Goal: Transaction & Acquisition: Download file/media

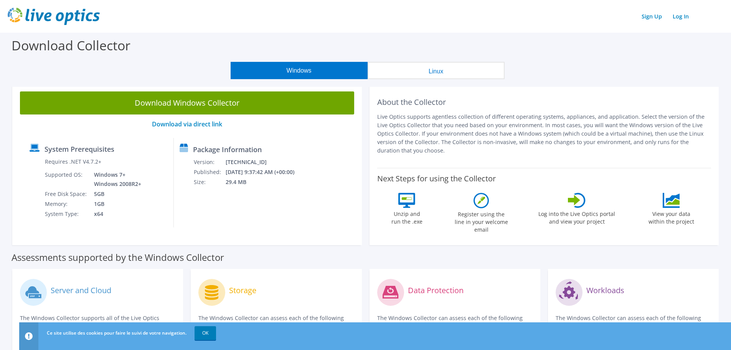
click at [287, 69] on button "Windows" at bounding box center [299, 70] width 137 height 17
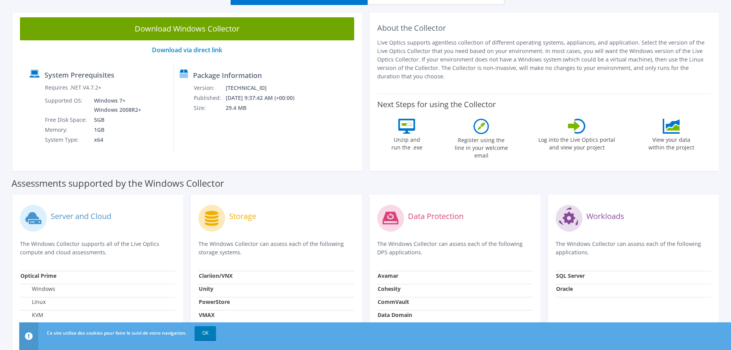
scroll to position [77, 0]
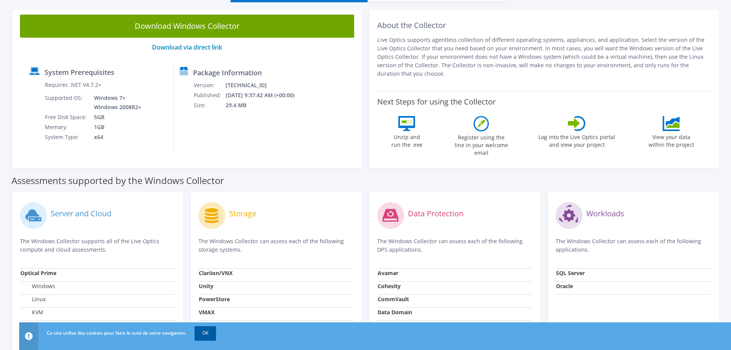
click at [210, 328] on link "OK" at bounding box center [205, 333] width 21 height 14
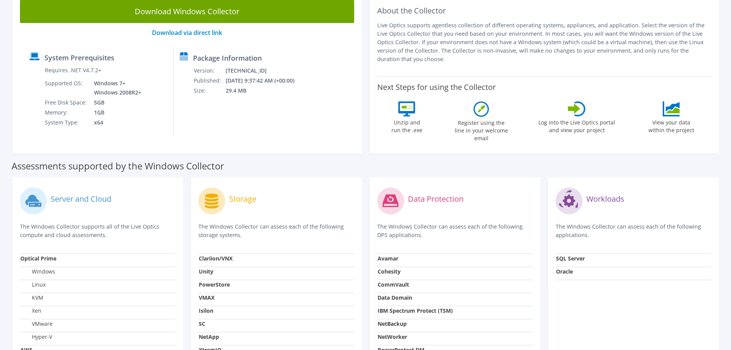
scroll to position [16, 0]
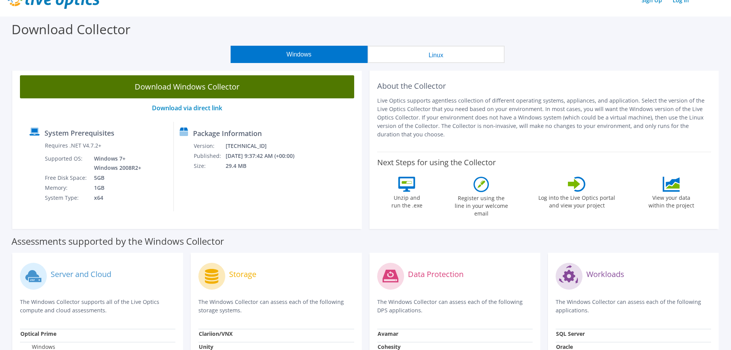
click at [203, 87] on link "Download Windows Collector" at bounding box center [187, 86] width 334 height 23
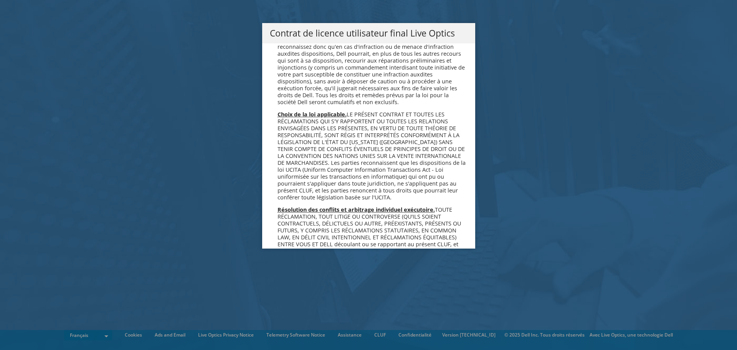
scroll to position [3393, 0]
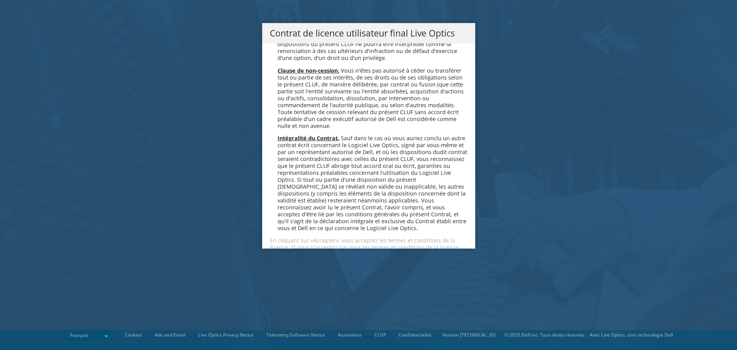
click at [291, 265] on link "Accepter" at bounding box center [293, 274] width 46 height 18
